Goal: Transaction & Acquisition: Obtain resource

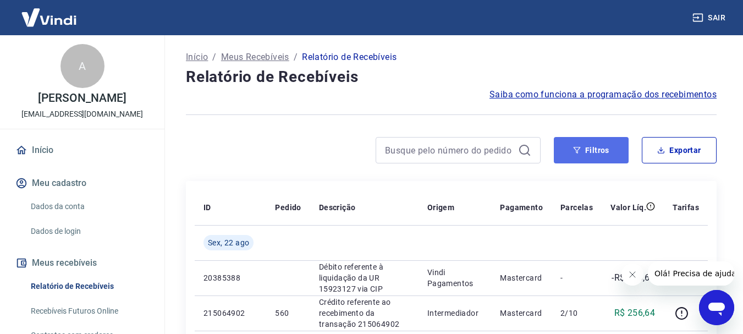
click at [576, 154] on button "Filtros" at bounding box center [591, 150] width 75 height 26
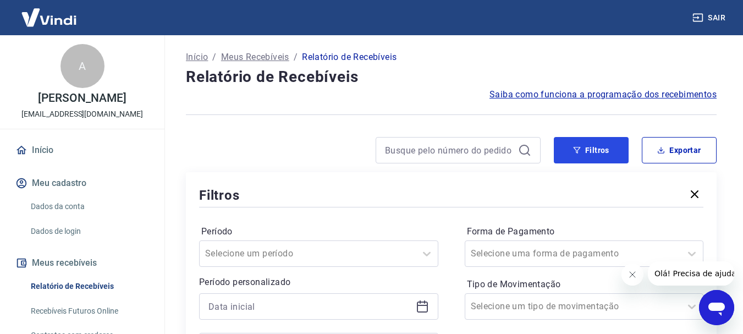
scroll to position [55, 0]
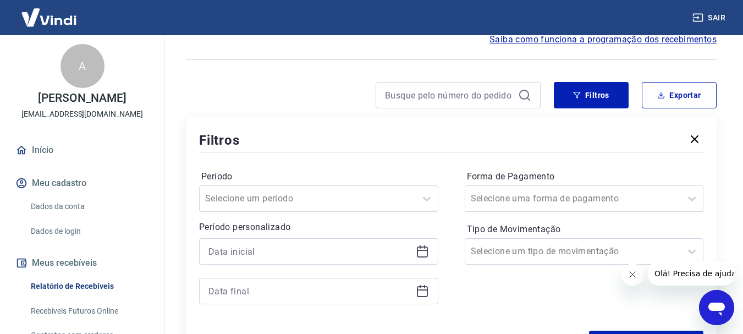
click at [418, 251] on icon at bounding box center [422, 251] width 13 height 13
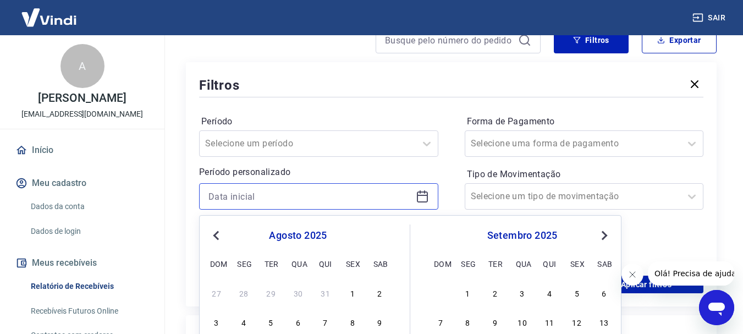
scroll to position [165, 0]
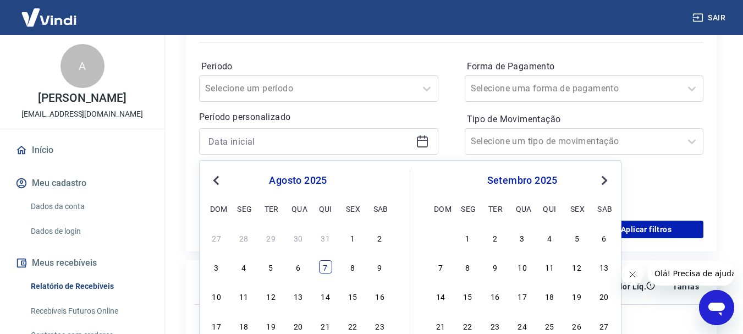
click at [322, 265] on div "7" at bounding box center [325, 266] width 13 height 13
type input "[DATE]"
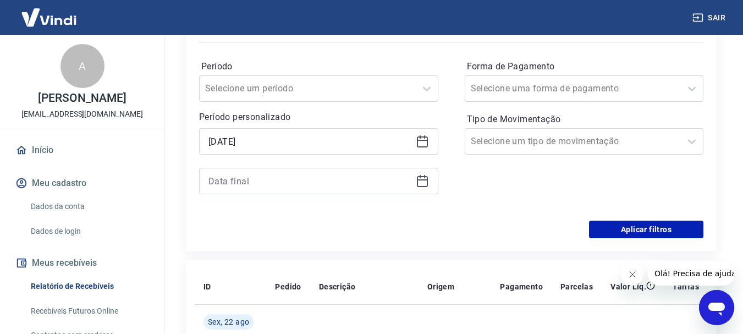
click at [423, 181] on icon at bounding box center [422, 180] width 13 height 13
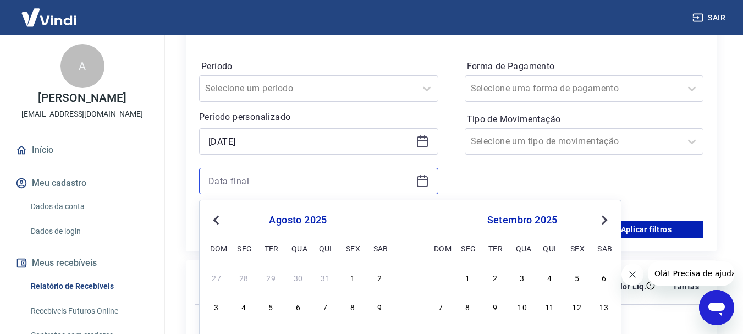
scroll to position [275, 0]
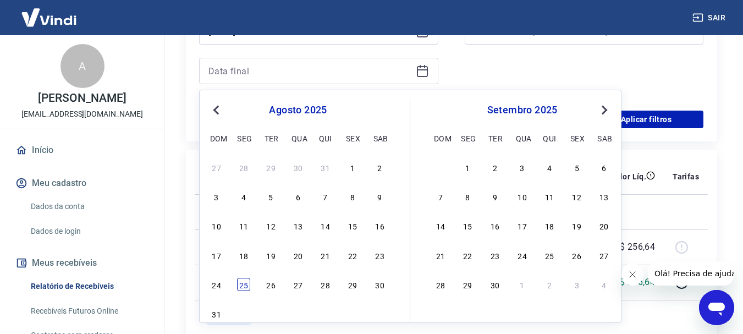
click at [243, 287] on div "25" at bounding box center [243, 284] width 13 height 13
type input "[DATE]"
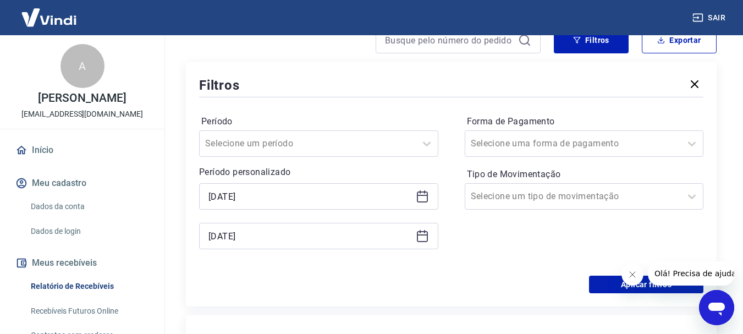
scroll to position [165, 0]
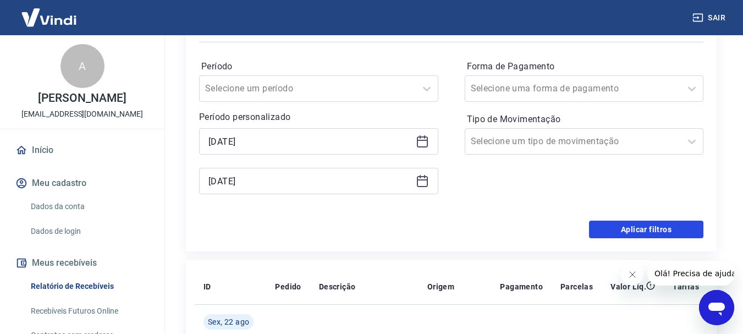
drag, startPoint x: 629, startPoint y: 234, endPoint x: 577, endPoint y: 151, distance: 97.1
click at [629, 234] on button "Aplicar filtros" at bounding box center [646, 230] width 114 height 18
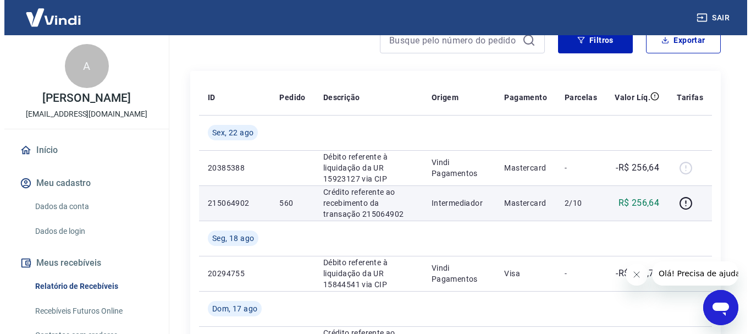
scroll to position [55, 0]
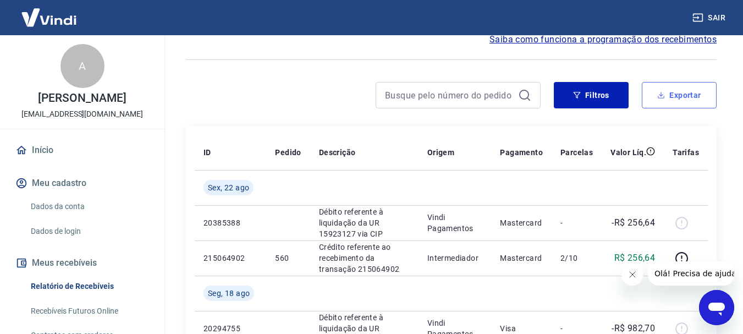
click at [697, 92] on button "Exportar" at bounding box center [679, 95] width 75 height 26
type input "[DATE]"
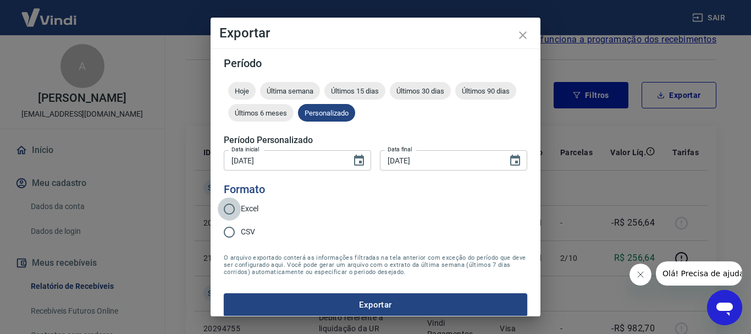
click at [232, 206] on input "Excel" at bounding box center [229, 208] width 23 height 23
radio input "true"
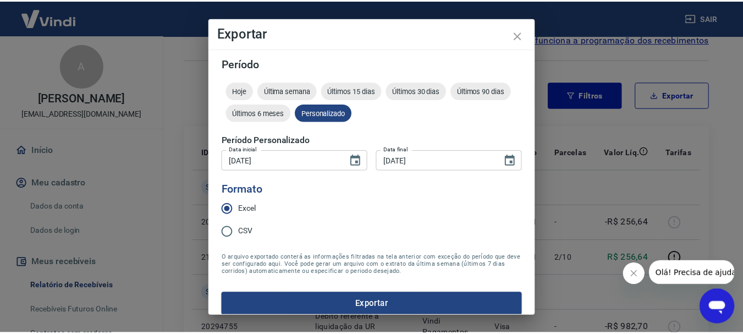
scroll to position [9, 0]
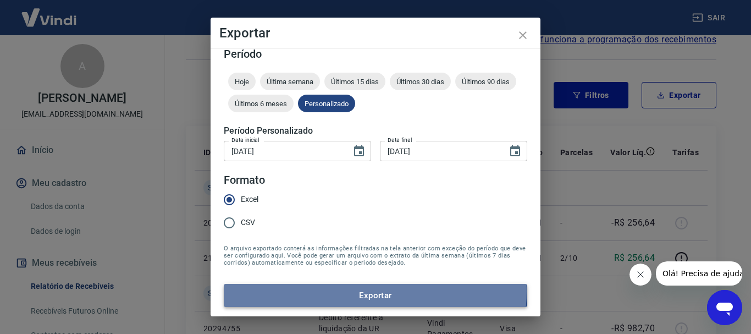
click at [375, 291] on button "Exportar" at bounding box center [376, 295] width 304 height 23
